Goal: Contribute content: Contribute content

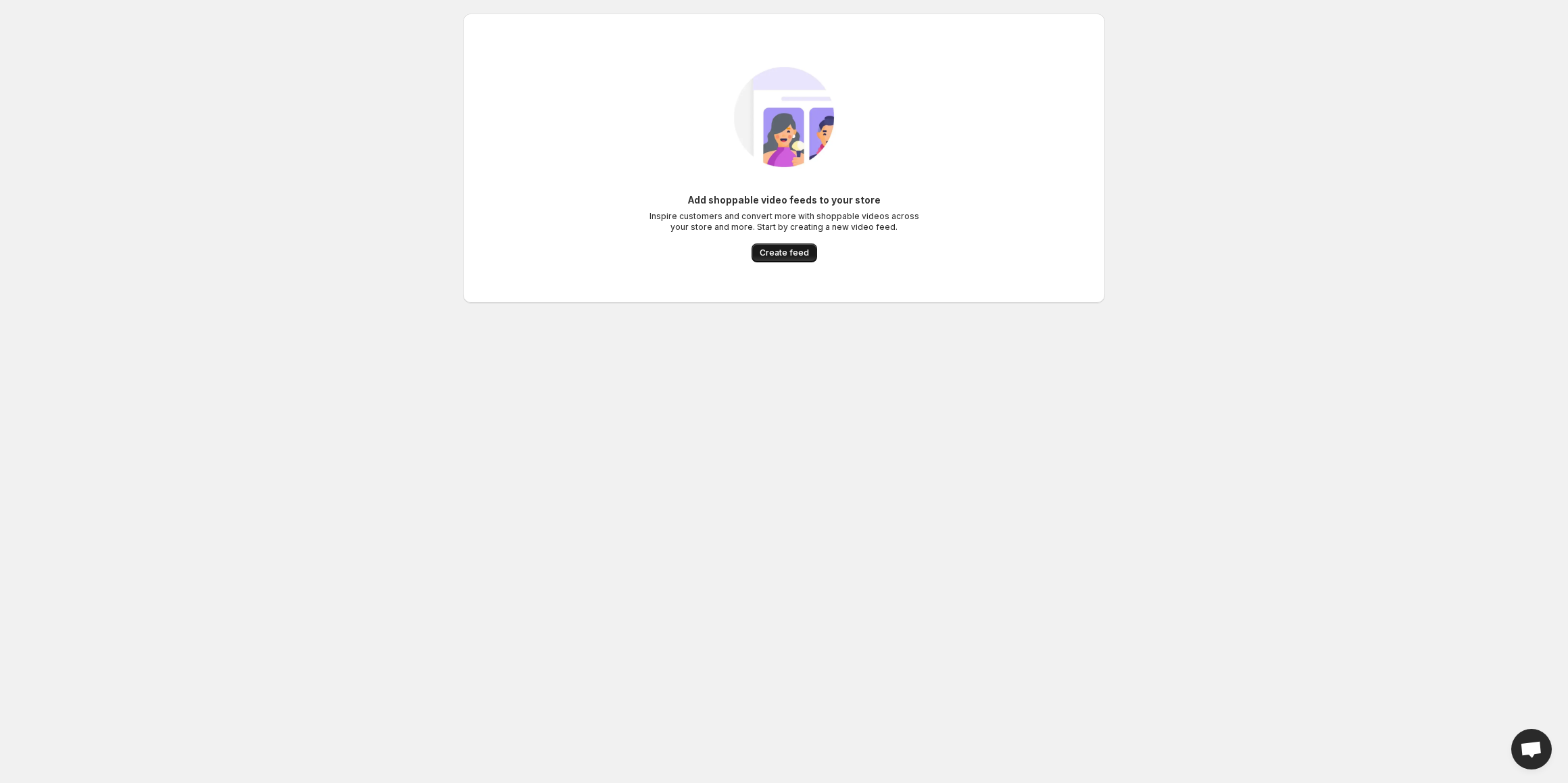
click at [766, 255] on span "Create feed" at bounding box center [784, 252] width 49 height 11
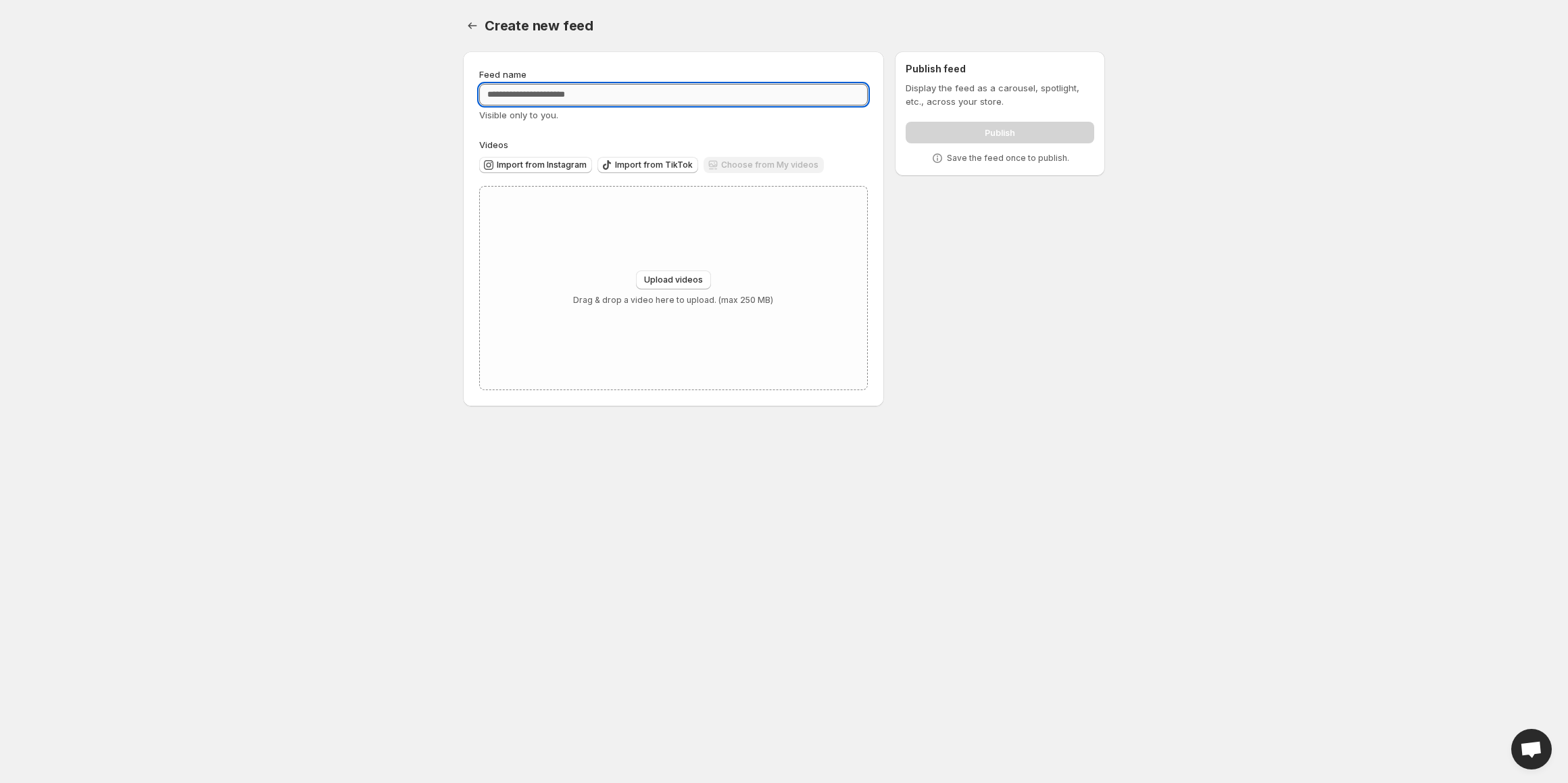
click at [509, 100] on input "Feed name" at bounding box center [674, 94] width 389 height 22
click at [714, 165] on div "Choose from My videos" at bounding box center [764, 166] width 121 height 18
click at [672, 279] on span "Upload videos" at bounding box center [674, 280] width 59 height 11
type input "**********"
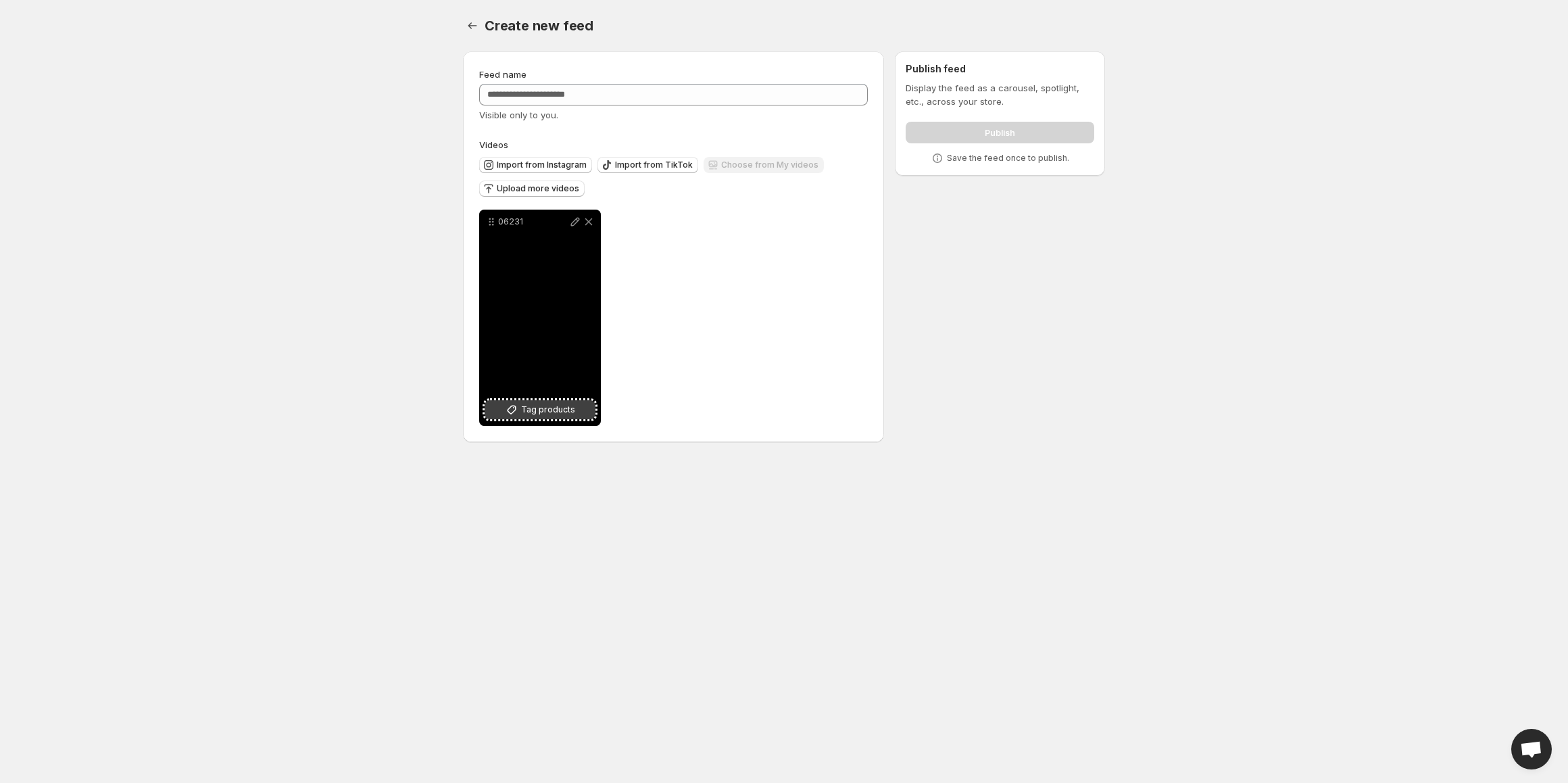
click at [545, 401] on button "Tag products" at bounding box center [539, 409] width 111 height 19
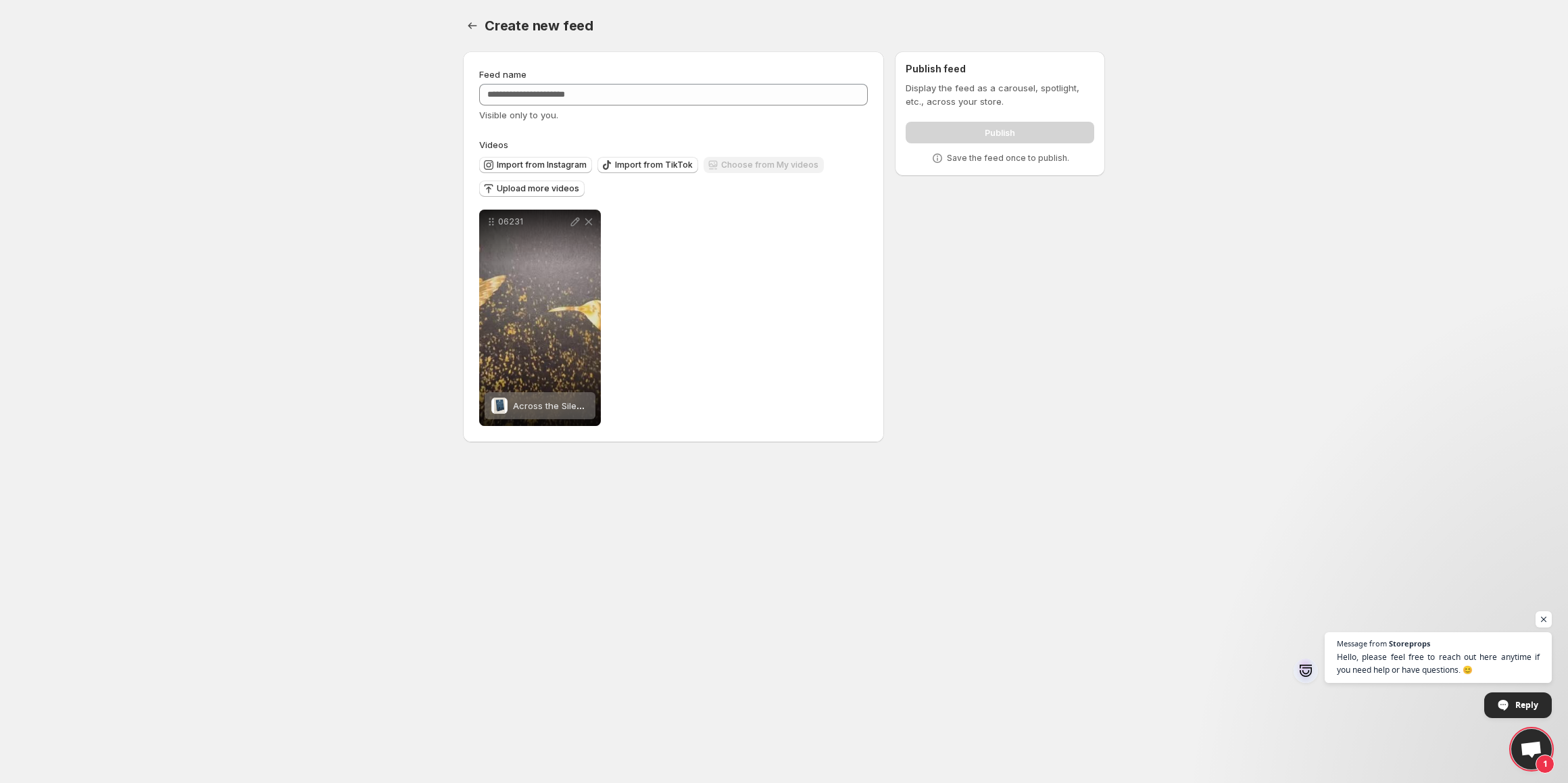
click at [690, 230] on div "06231 Across the Silence Save Cancel Video title ***** File extension (e.g., MO…" at bounding box center [674, 317] width 389 height 216
click at [534, 129] on div "Feed name Visible only to you. Videos Import from Instagram Import from TikTok …" at bounding box center [674, 246] width 389 height 358
click at [1022, 132] on div "Publish" at bounding box center [1000, 130] width 188 height 27
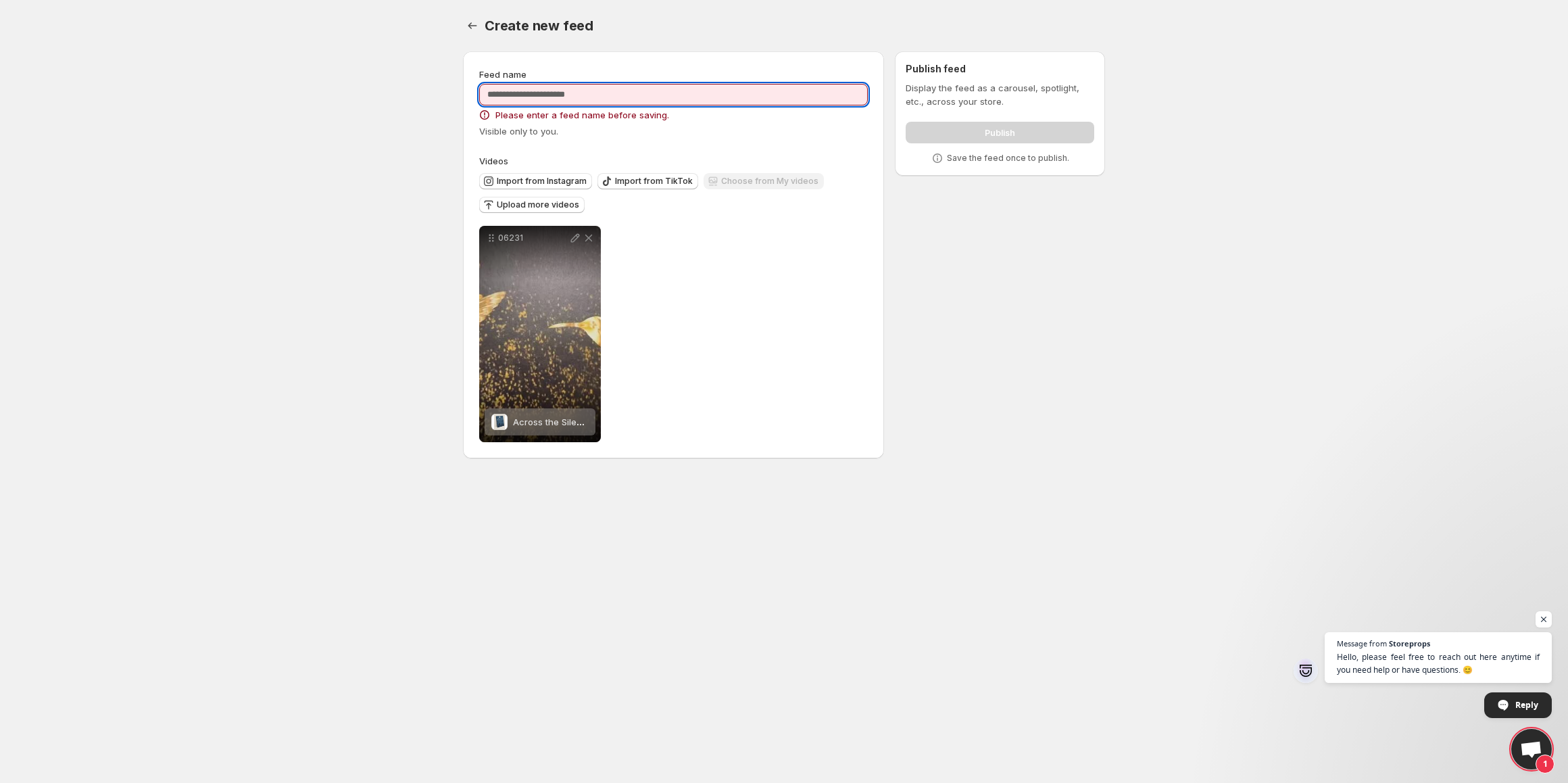
click at [561, 87] on input "Feed name" at bounding box center [674, 94] width 389 height 22
type input "*"
type input "*****"
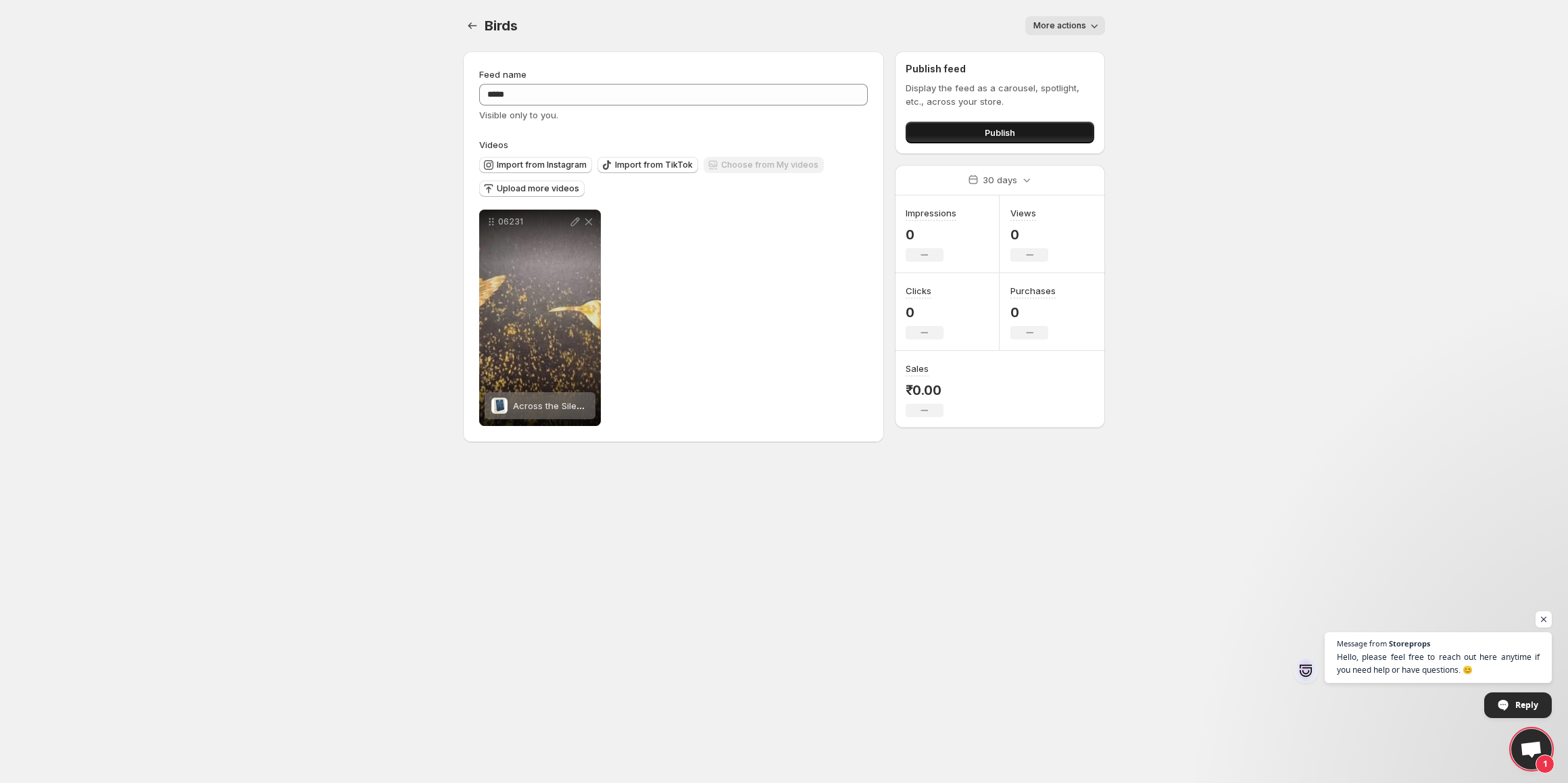
click at [987, 133] on span "Publish" at bounding box center [1000, 133] width 30 height 14
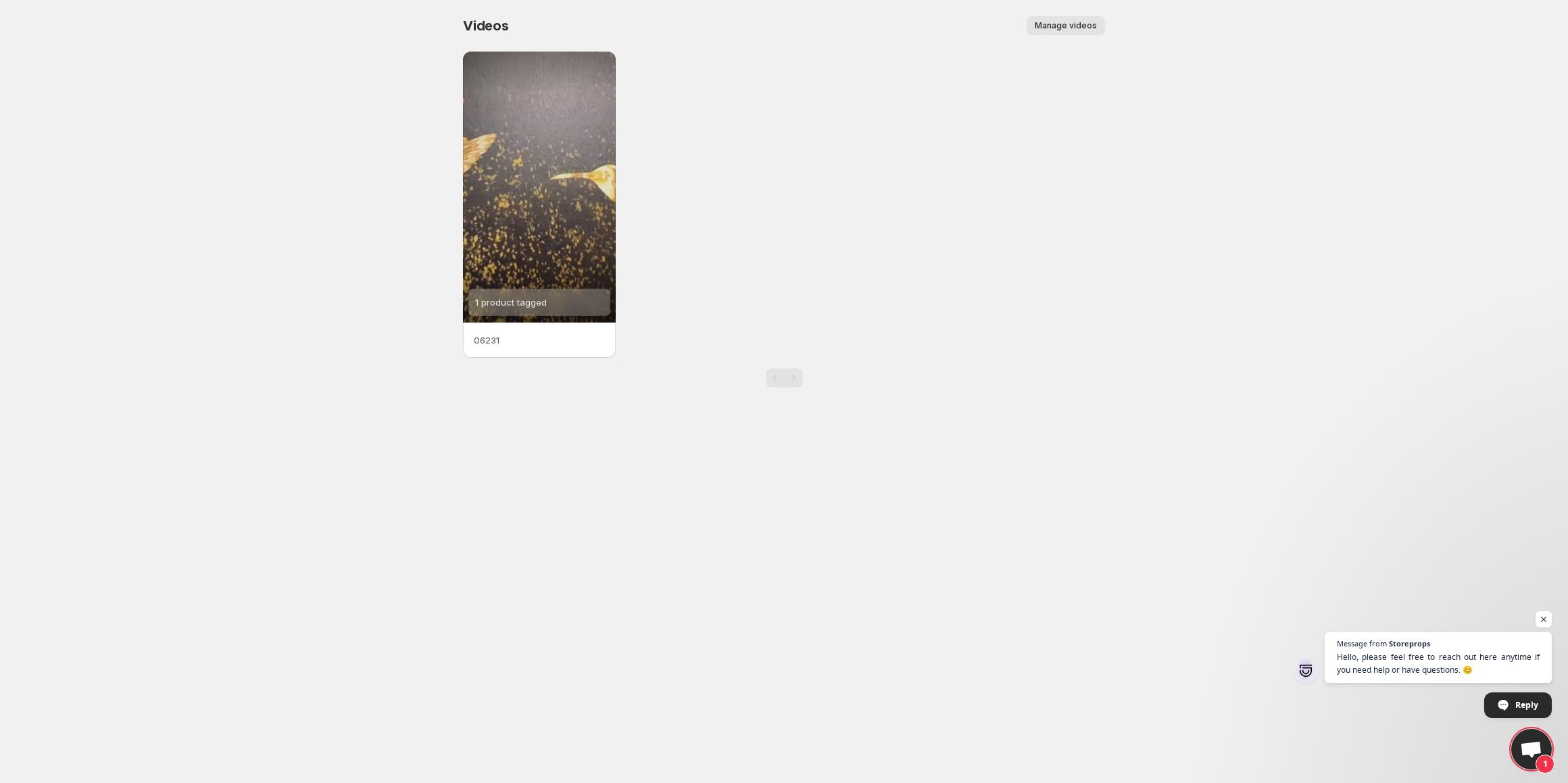
click at [1062, 23] on span "Manage videos" at bounding box center [1065, 26] width 63 height 11
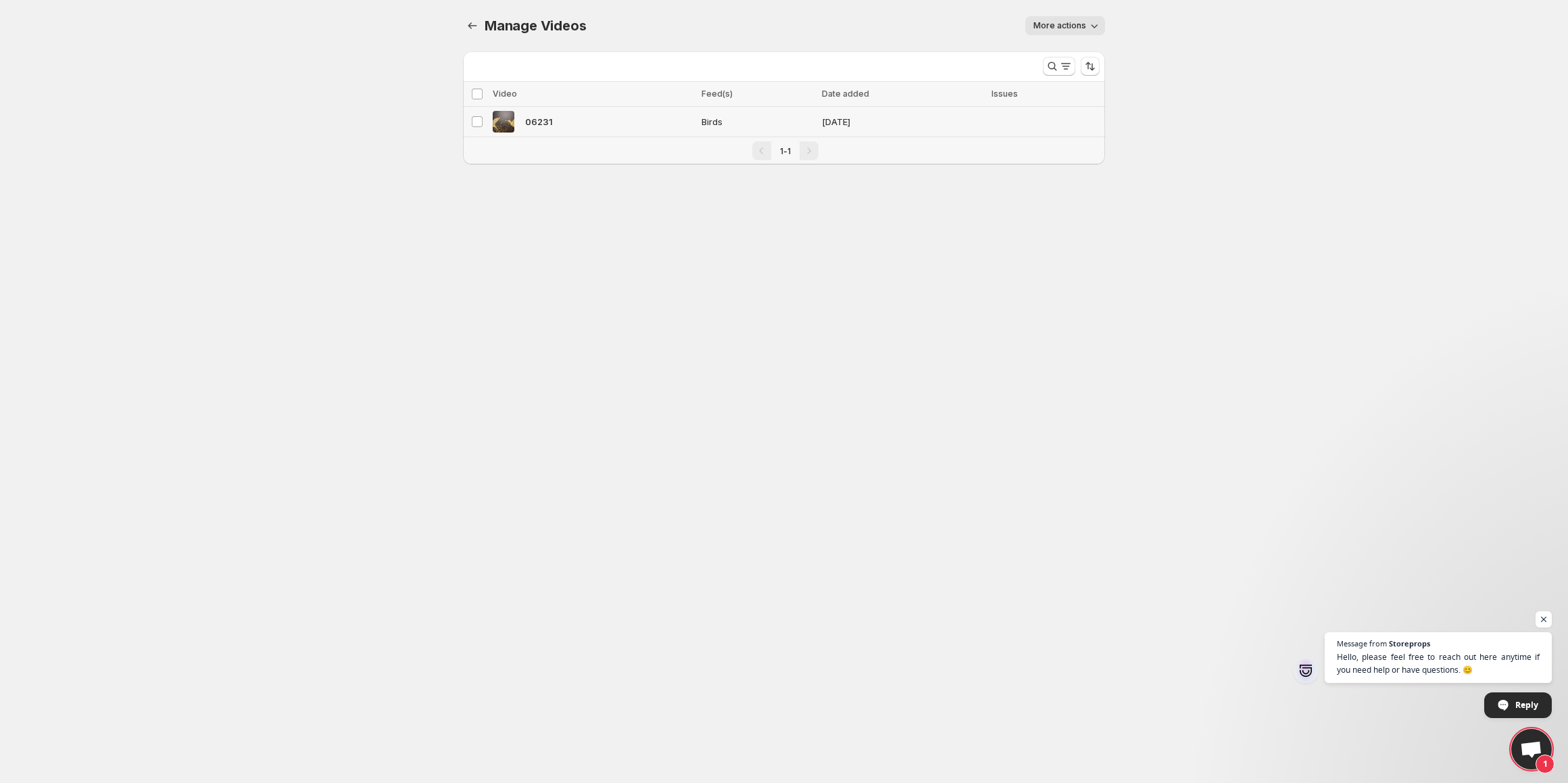
click at [533, 122] on span "06231" at bounding box center [539, 121] width 28 height 14
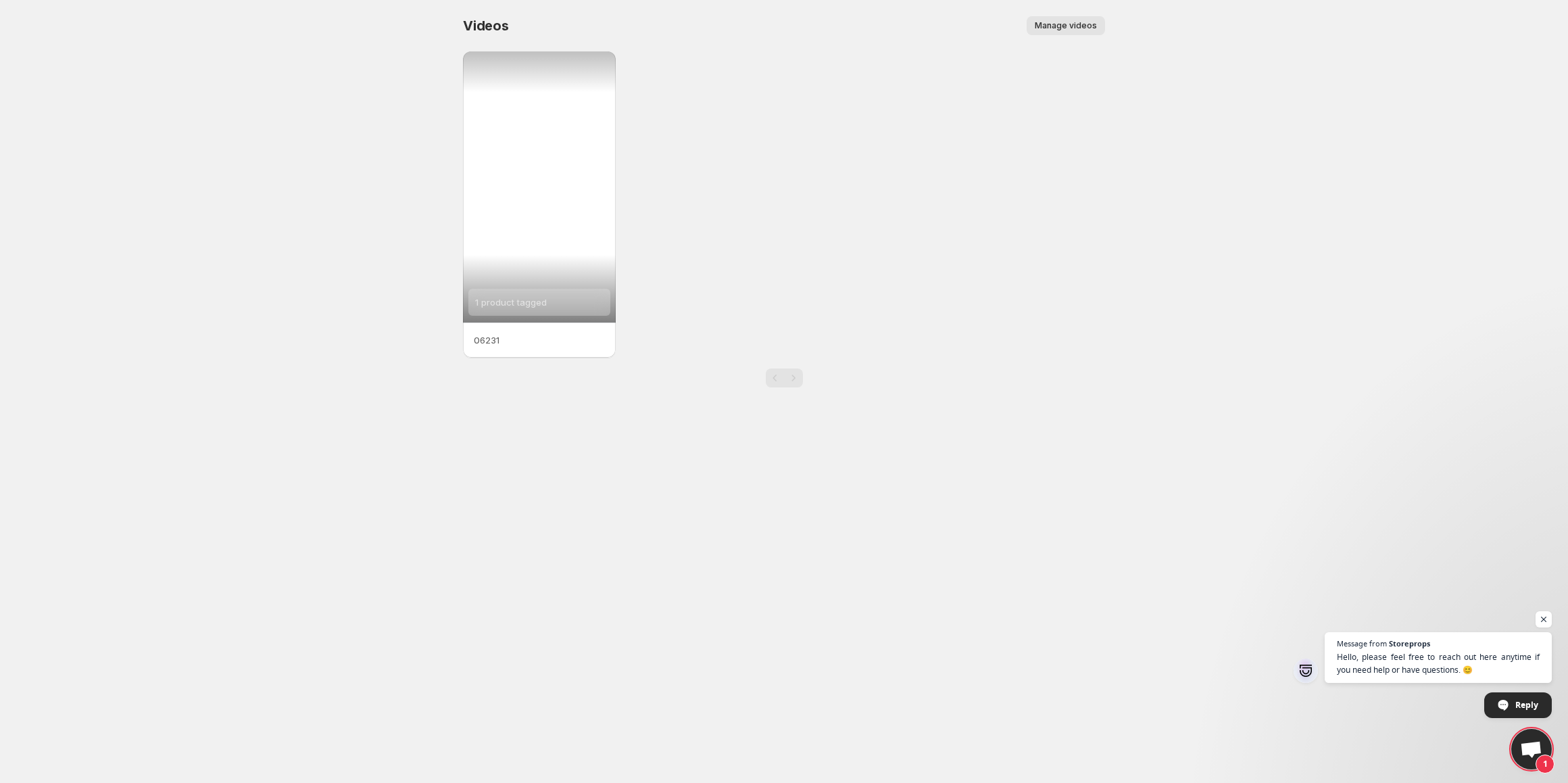
click at [509, 212] on div "1 product tagged" at bounding box center [539, 187] width 153 height 271
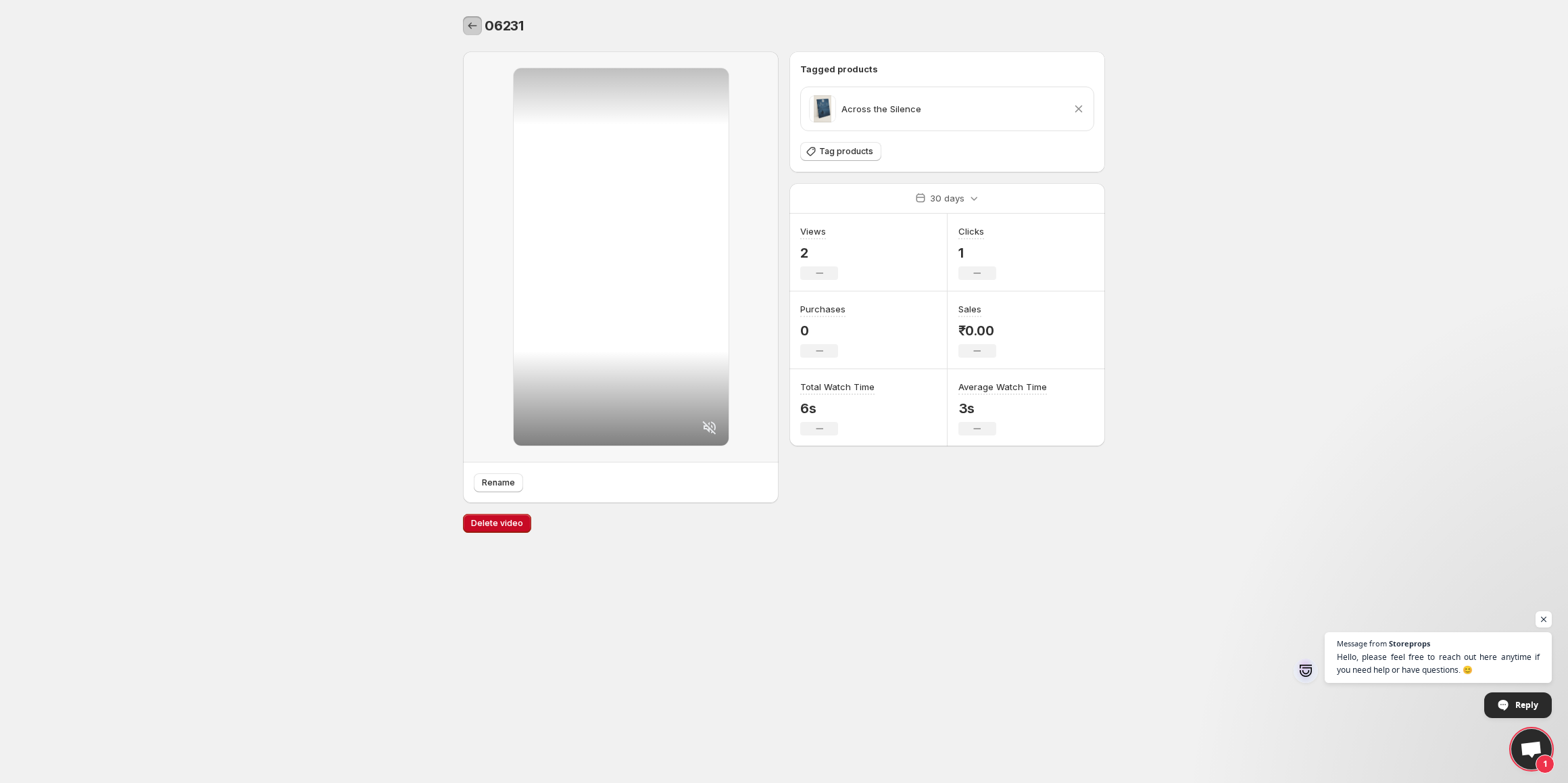
click at [466, 23] on icon "Settings" at bounding box center [472, 26] width 14 height 14
